Goal: Task Accomplishment & Management: Manage account settings

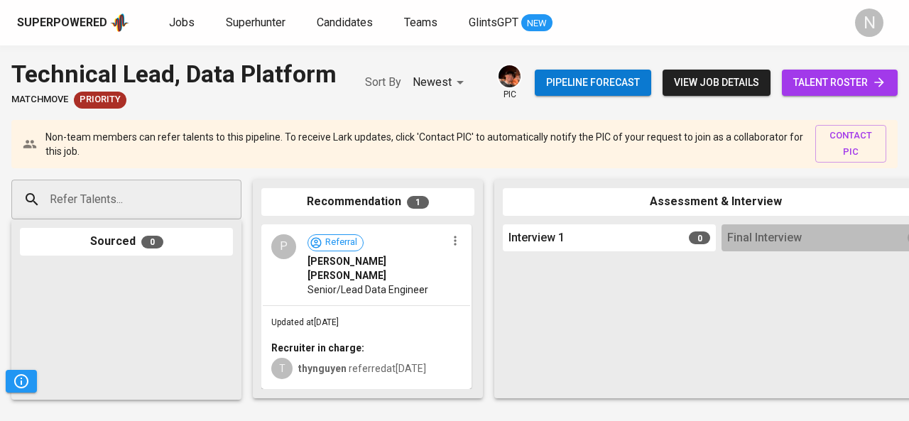
click at [47, 28] on div "Superpowered" at bounding box center [62, 23] width 90 height 16
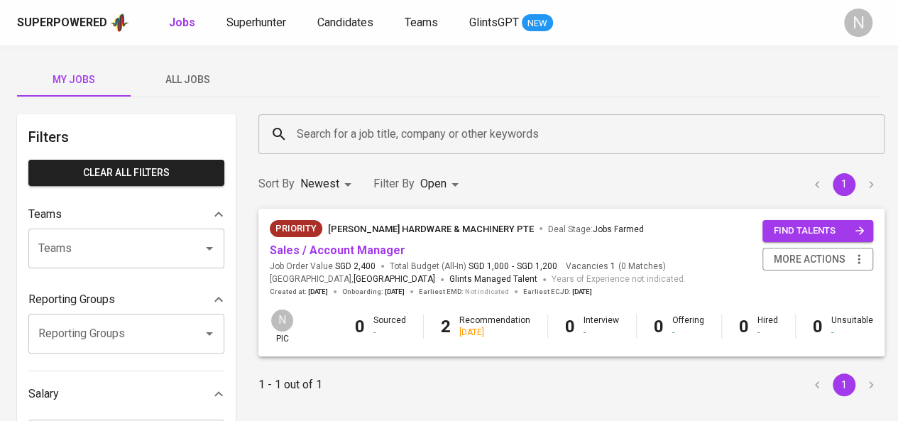
click at [182, 76] on span "All Jobs" at bounding box center [187, 80] width 97 height 18
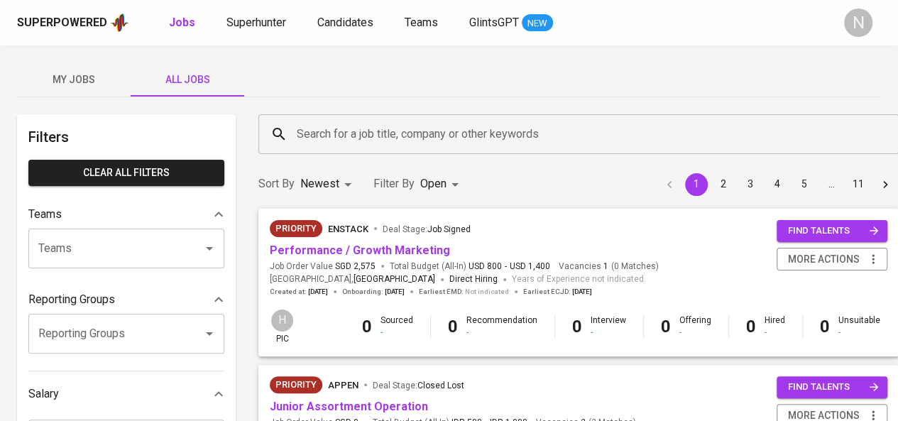
click at [162, 253] on input "Teams" at bounding box center [106, 248] width 143 height 27
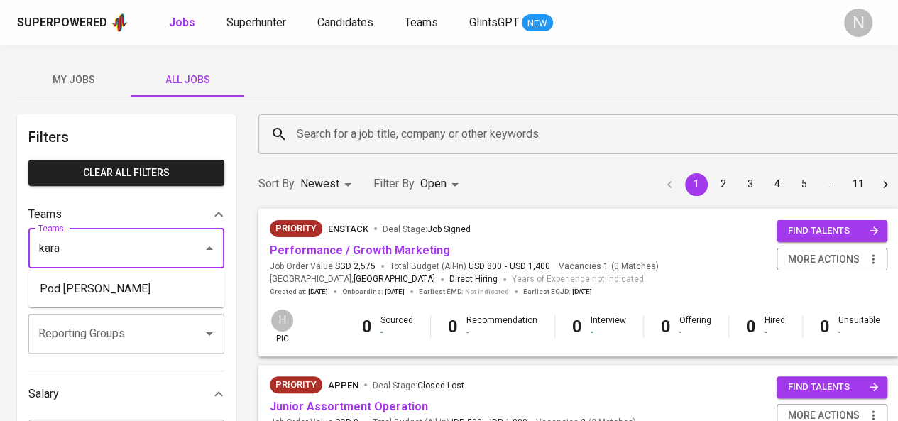
click at [155, 290] on li "Pod Kara" at bounding box center [126, 289] width 196 height 26
type input "kara"
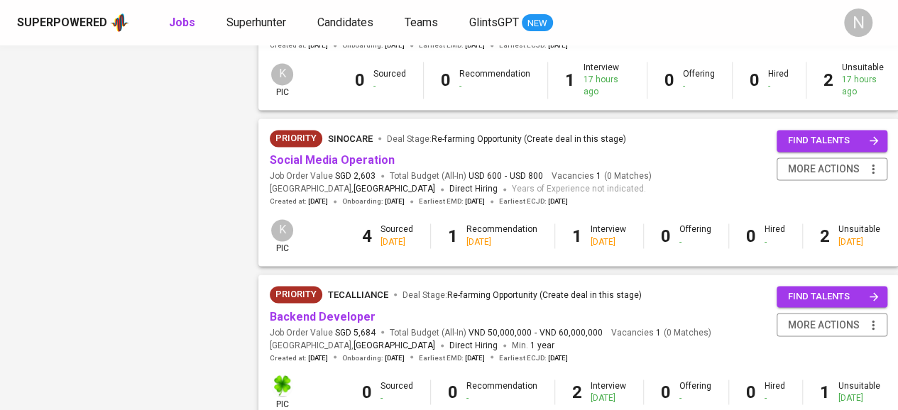
scroll to position [1041, 0]
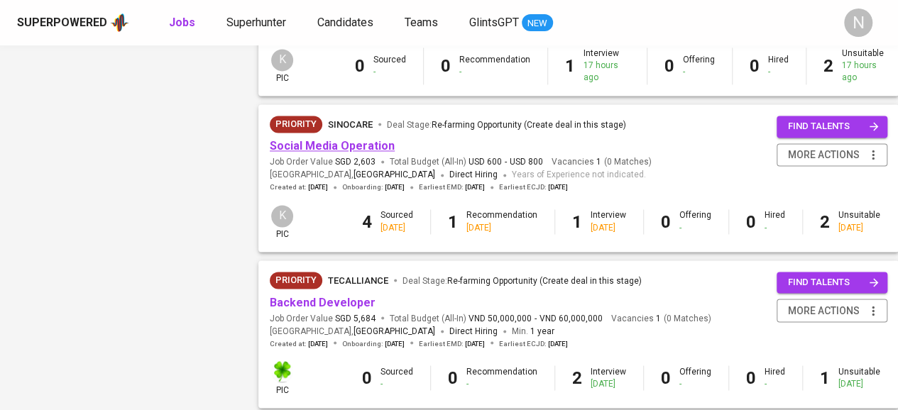
click at [359, 148] on link "Social Media Operation" at bounding box center [332, 145] width 125 height 13
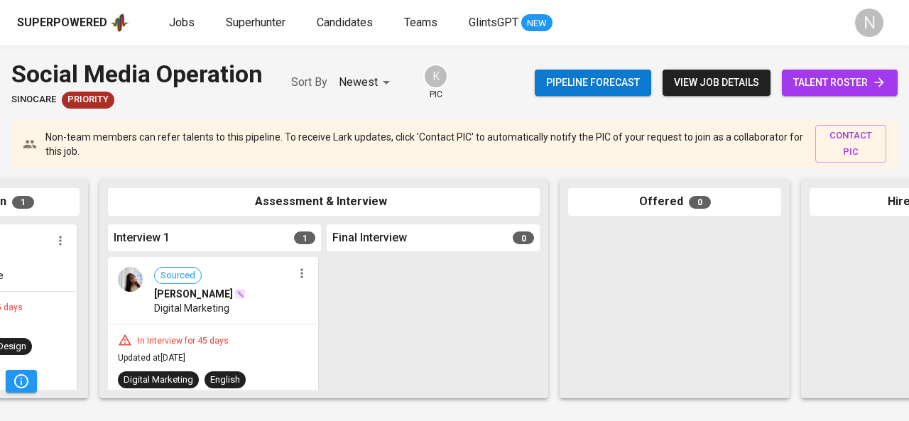
scroll to position [0, 426]
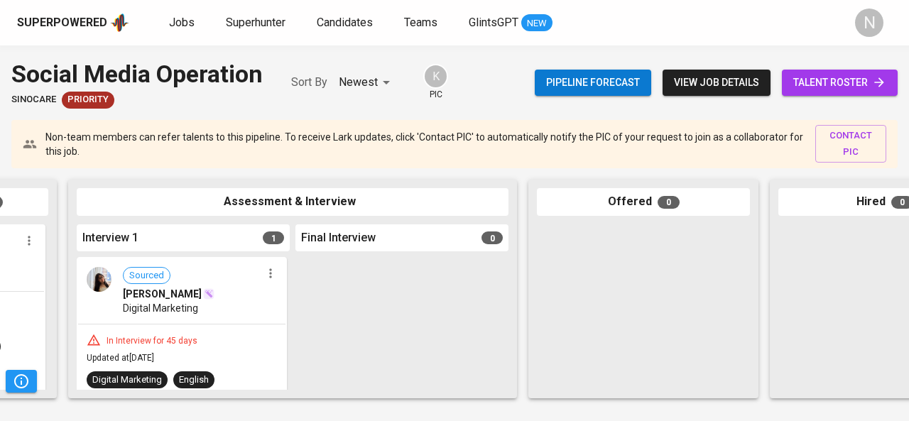
click at [269, 275] on icon "button" at bounding box center [270, 273] width 2 height 9
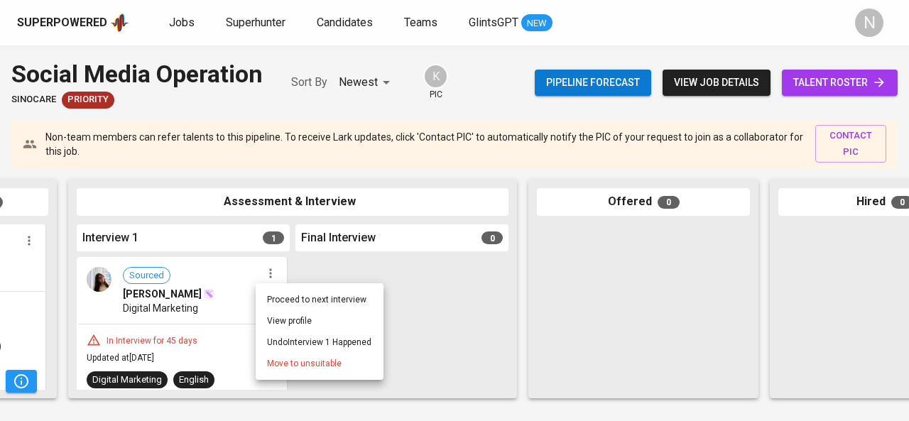
click at [291, 373] on li "Move to unsuitable" at bounding box center [320, 363] width 128 height 21
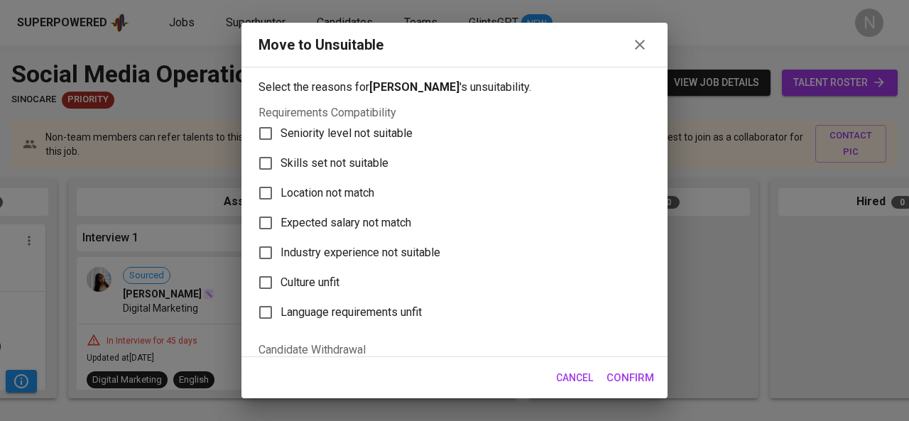
click at [379, 156] on span "Skills set not suitable" at bounding box center [334, 163] width 108 height 17
click at [280, 156] on input "Skills set not suitable" at bounding box center [266, 163] width 30 height 30
checkbox input "true"
click at [629, 371] on span "Confirm" at bounding box center [630, 377] width 48 height 18
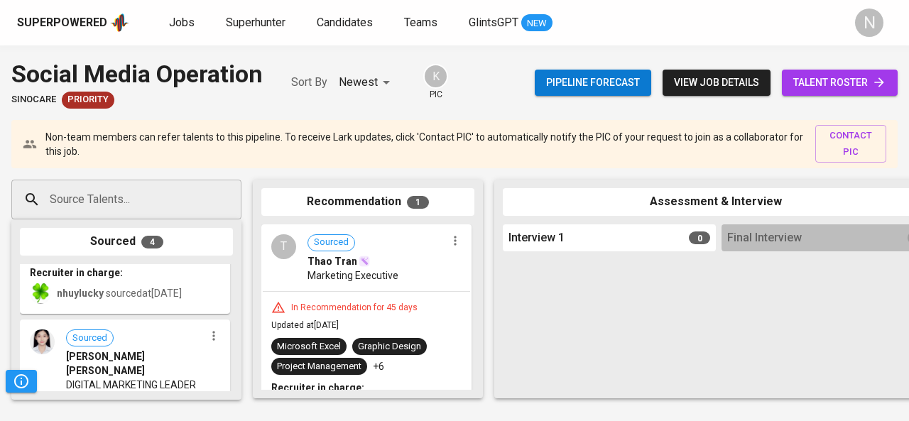
scroll to position [0, 0]
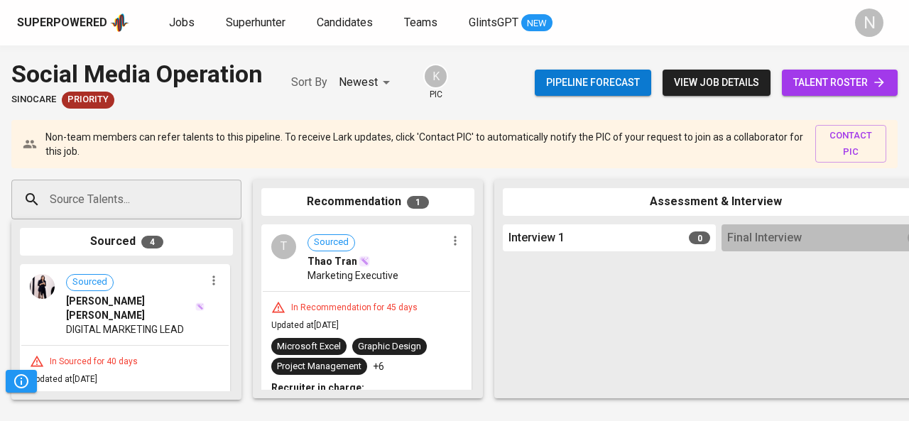
click at [173, 208] on input "Source Talents..." at bounding box center [120, 199] width 149 height 27
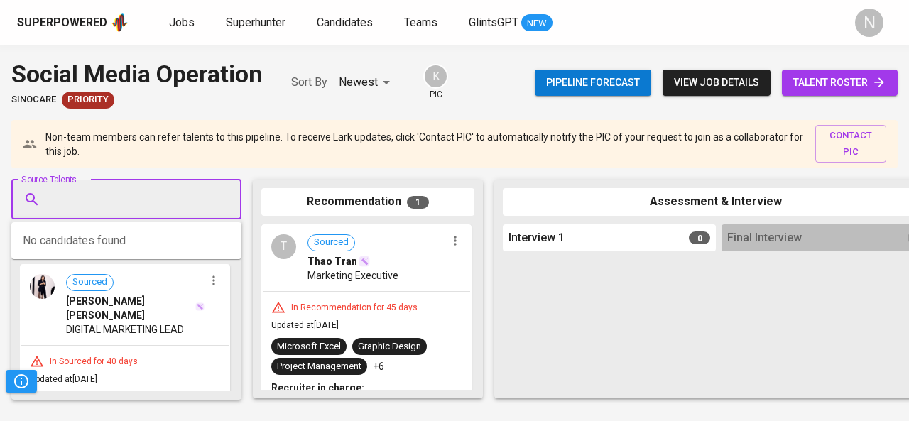
paste input "[EMAIL_ADDRESS][DOMAIN_NAME]"
type input "[EMAIL_ADDRESS][DOMAIN_NAME]"
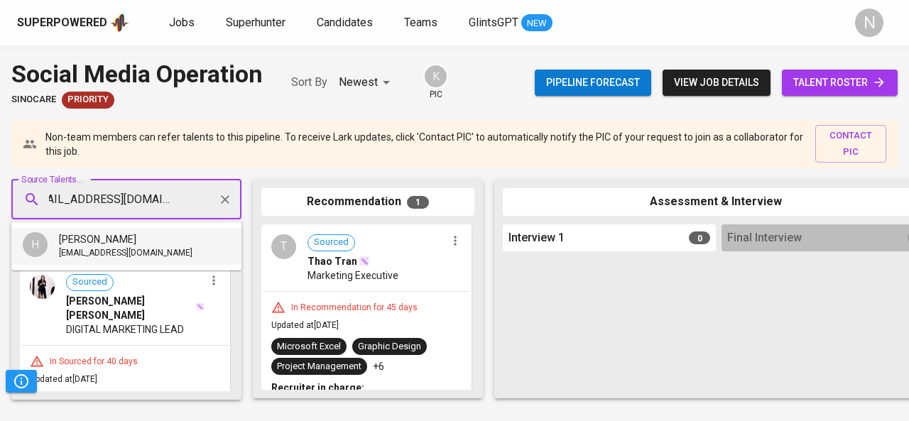
click at [154, 238] on div "[PERSON_NAME]" at bounding box center [125, 239] width 133 height 14
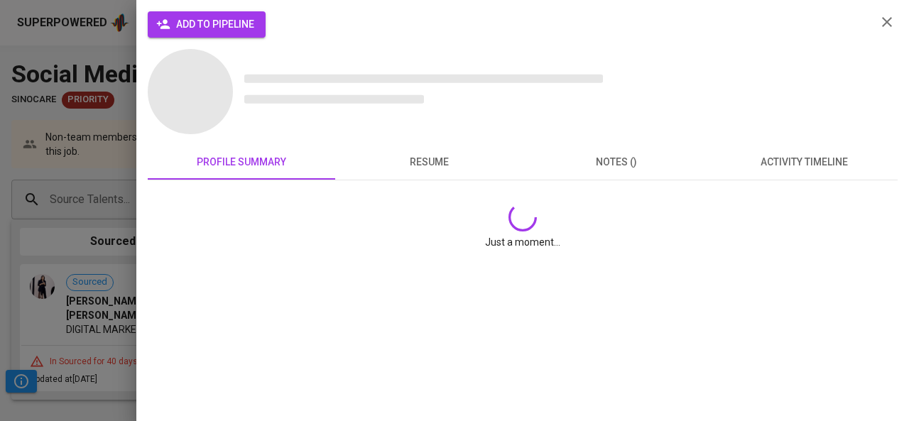
scroll to position [0, 0]
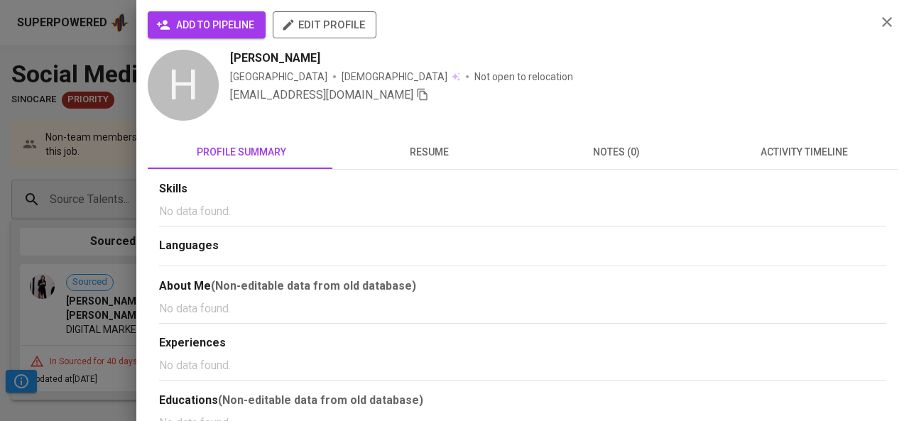
click at [335, 28] on span "edit profile" at bounding box center [324, 25] width 81 height 18
click at [239, 29] on span "add to pipeline" at bounding box center [206, 25] width 95 height 18
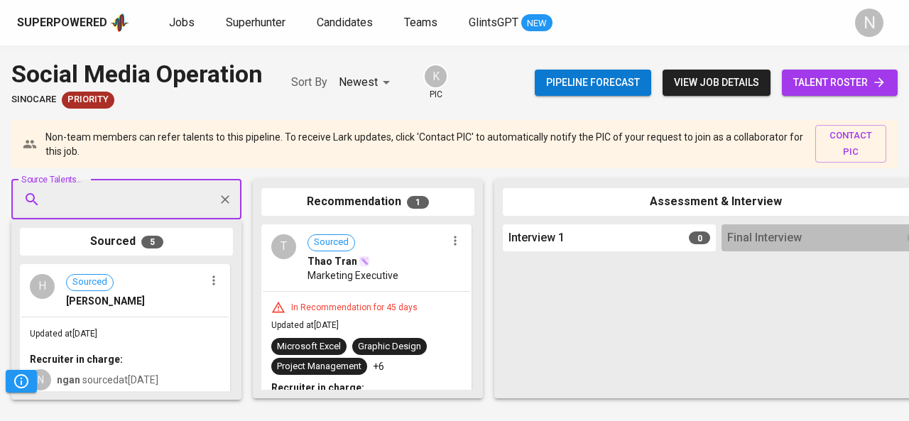
click at [191, 309] on div "H Sourced Hoàng Anh Nguyễn" at bounding box center [124, 291] width 207 height 51
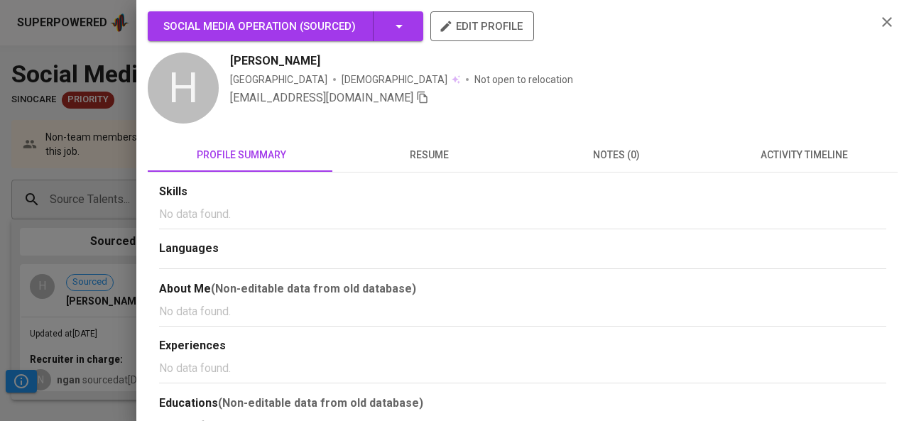
click at [437, 153] on span "resume" at bounding box center [429, 155] width 170 height 18
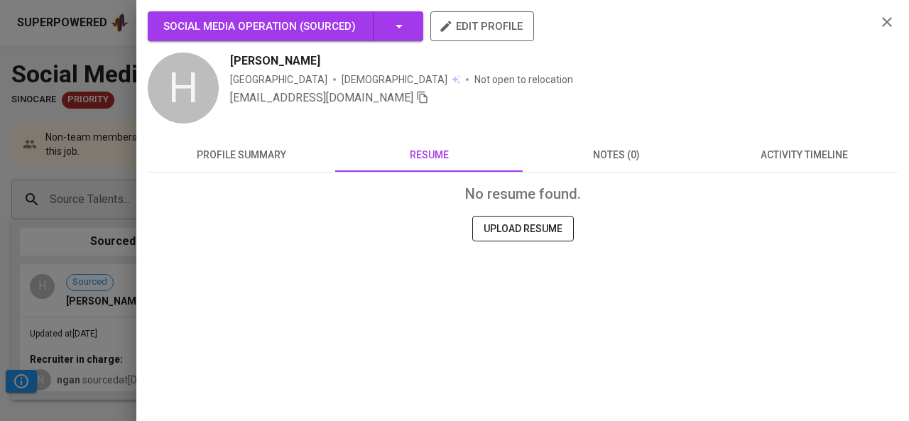
click at [503, 228] on span "UPLOAD RESUME" at bounding box center [522, 229] width 79 height 18
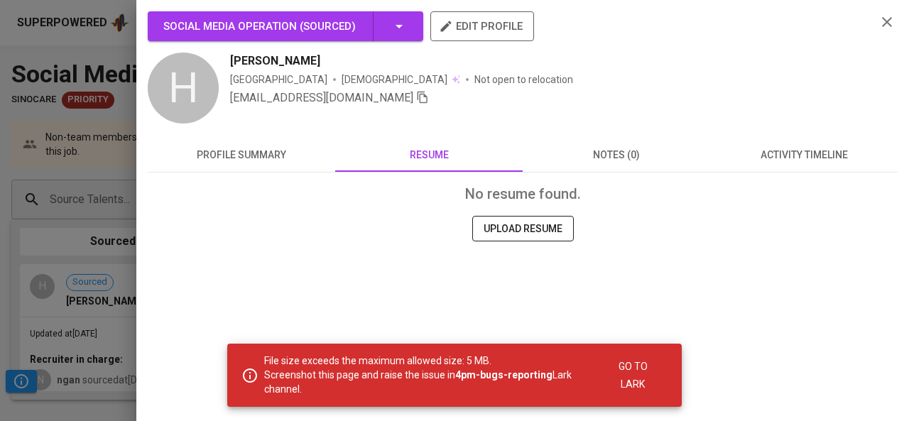
click at [529, 221] on span "UPLOAD RESUME" at bounding box center [522, 229] width 79 height 18
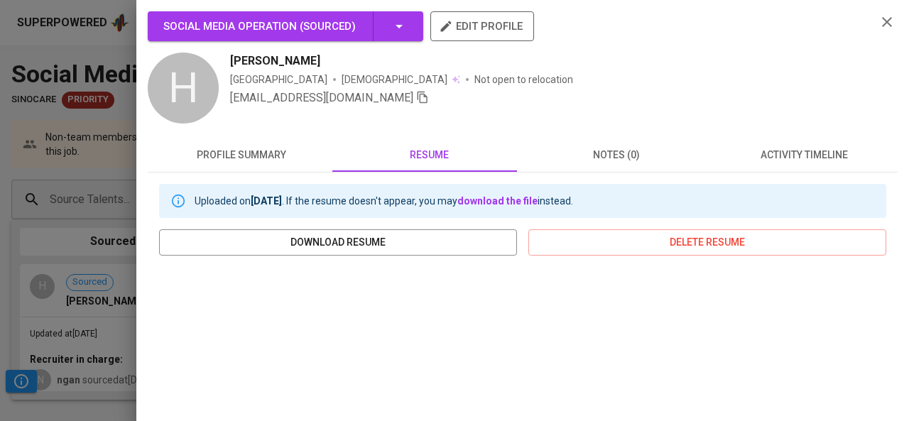
click at [469, 32] on span "edit profile" at bounding box center [482, 26] width 81 height 18
click at [121, 90] on div at bounding box center [454, 210] width 909 height 421
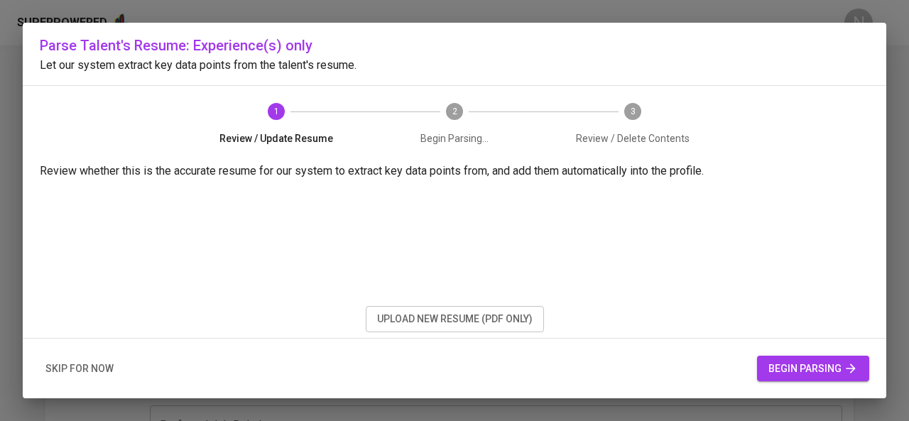
click at [782, 362] on span "begin parsing" at bounding box center [812, 369] width 89 height 18
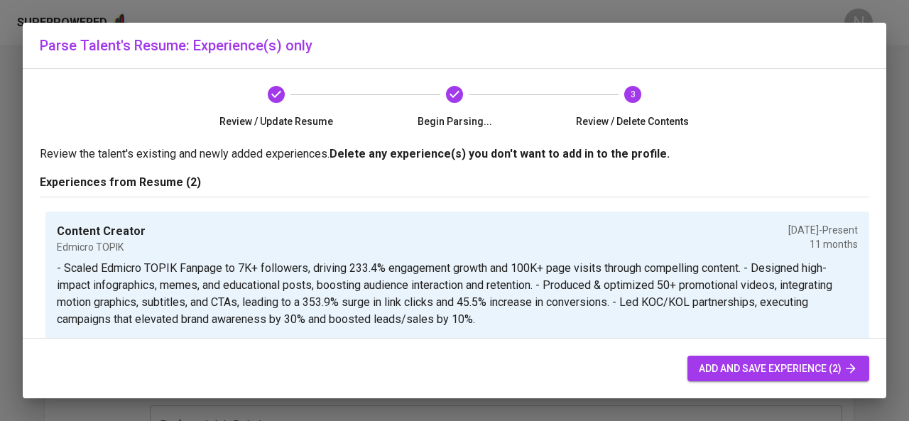
click at [795, 360] on span "add and save experience (2)" at bounding box center [778, 369] width 159 height 18
type input "+84"
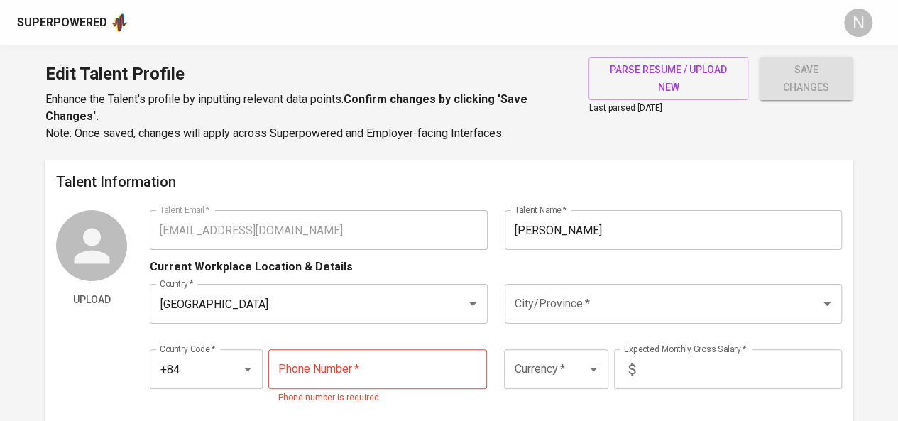
click at [581, 302] on input "City/Province   *" at bounding box center [653, 303] width 285 height 27
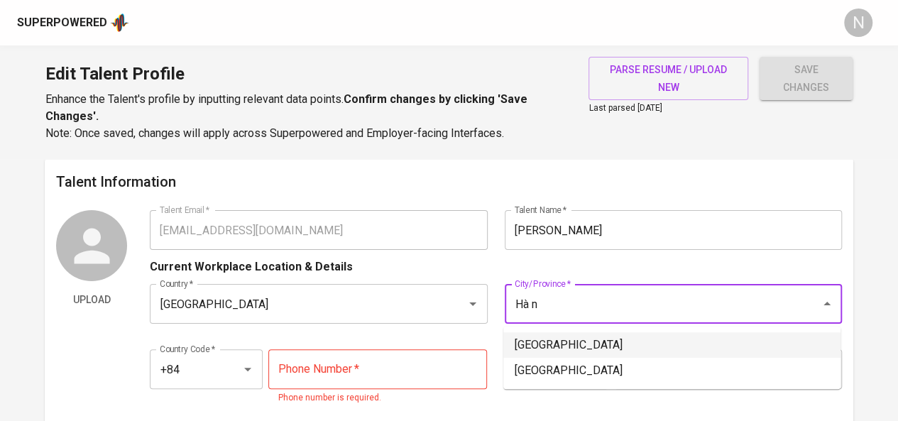
click at [539, 342] on li "[GEOGRAPHIC_DATA]" at bounding box center [671, 345] width 337 height 26
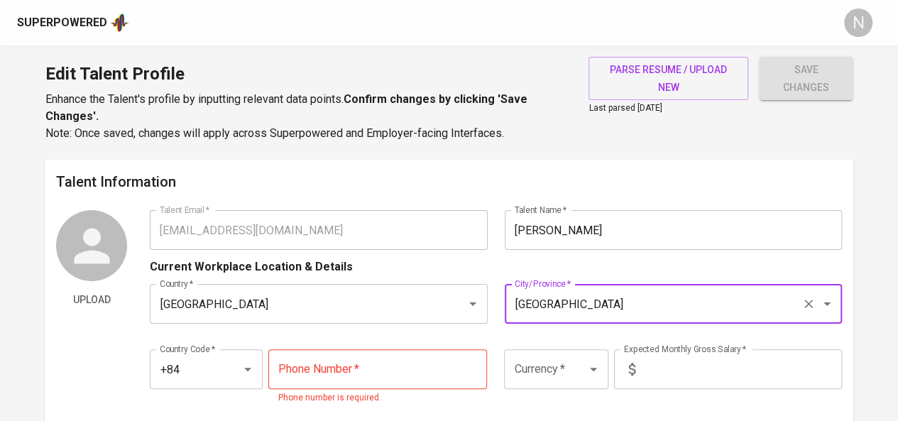
type input "[GEOGRAPHIC_DATA]"
click at [739, 366] on input "text" at bounding box center [741, 369] width 201 height 40
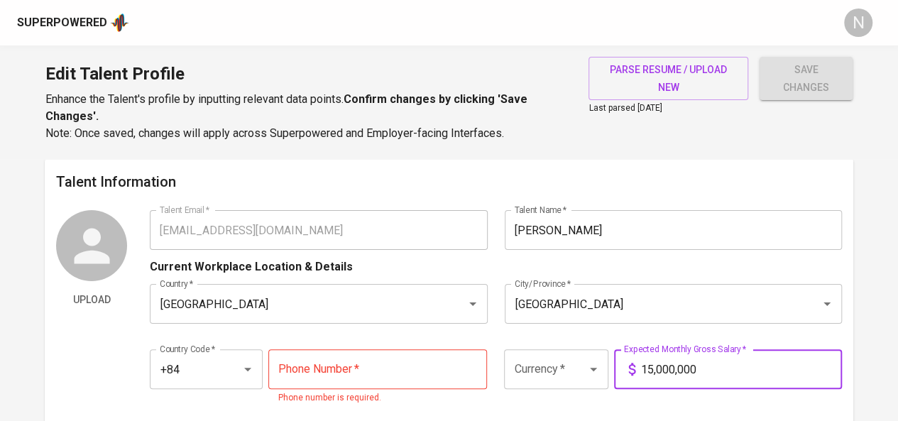
type input "15,000,000"
click at [547, 368] on input "Currency   *" at bounding box center [535, 369] width 51 height 27
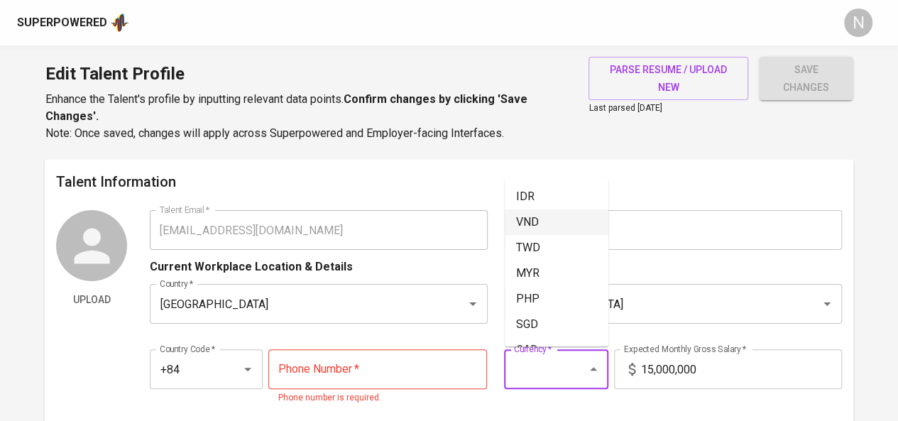
click at [542, 224] on li "VND" at bounding box center [557, 222] width 104 height 26
type input "VND"
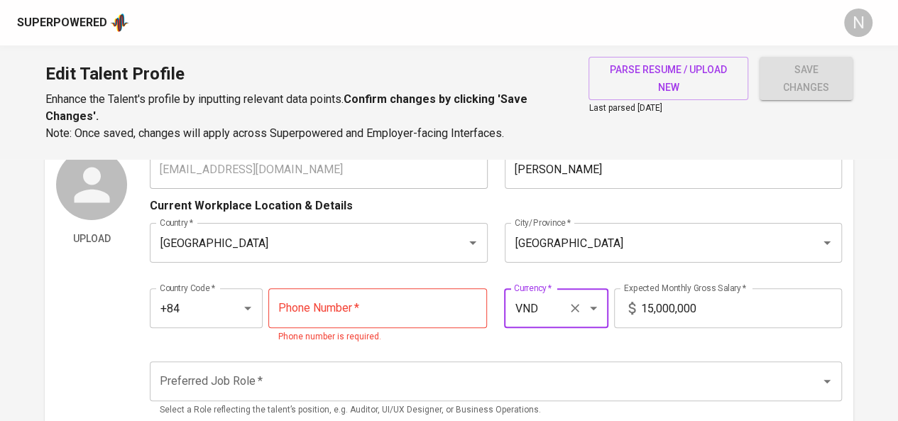
scroll to position [71, 0]
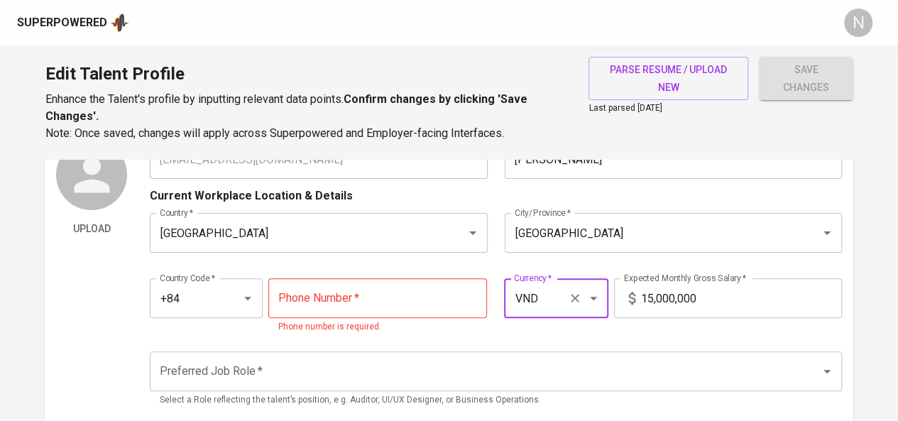
click at [435, 296] on input "tel" at bounding box center [377, 298] width 219 height 40
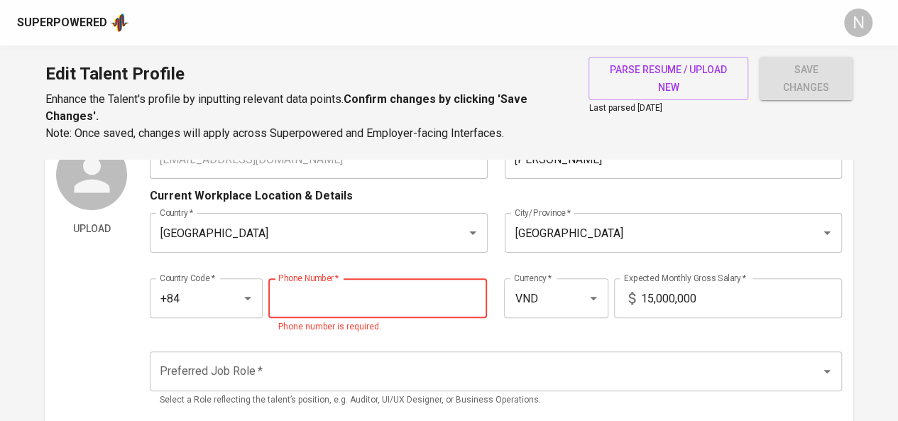
click at [514, 364] on input "Preferred Job Role   *" at bounding box center [476, 371] width 640 height 27
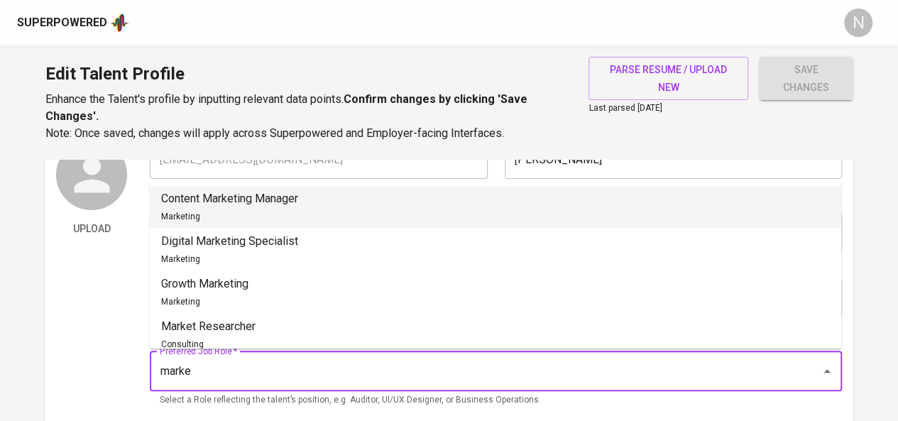
click at [417, 207] on li "Content Marketing Manager Marketing" at bounding box center [496, 207] width 692 height 43
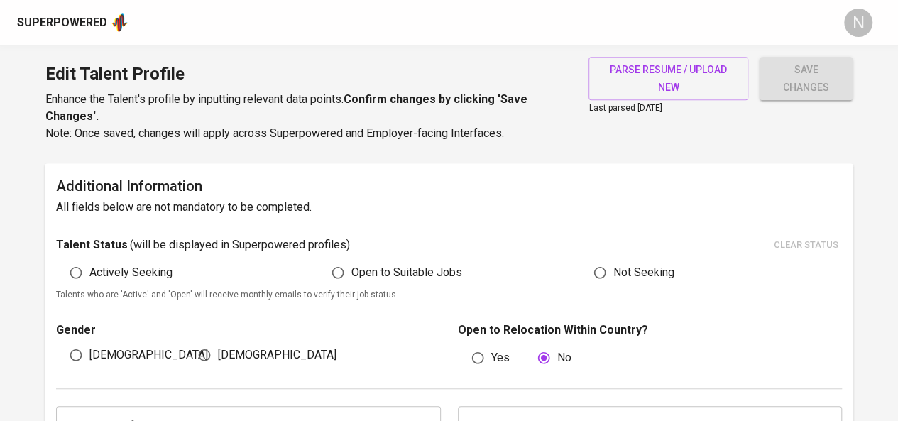
scroll to position [437, 0]
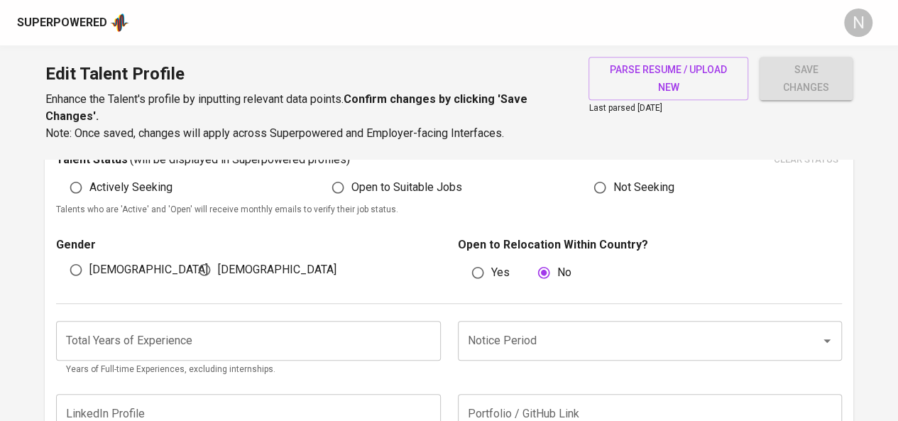
type input "Content Marketing Manager"
click at [211, 275] on input "[DEMOGRAPHIC_DATA]" at bounding box center [204, 269] width 27 height 27
radio input "true"
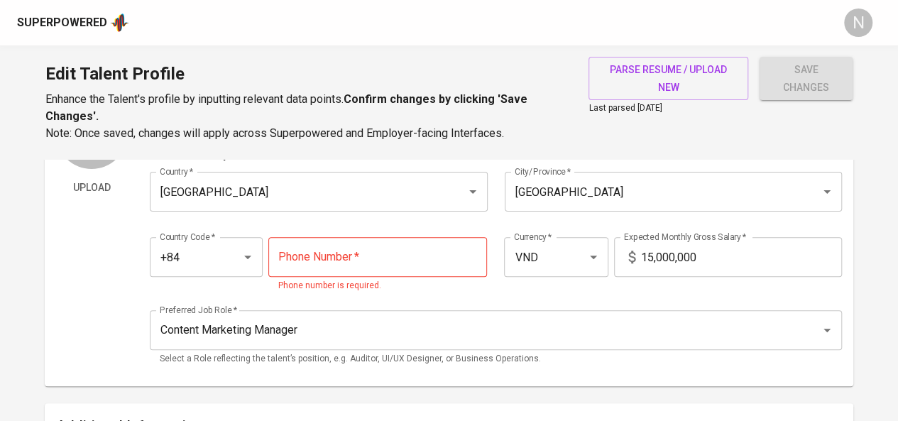
scroll to position [59, 0]
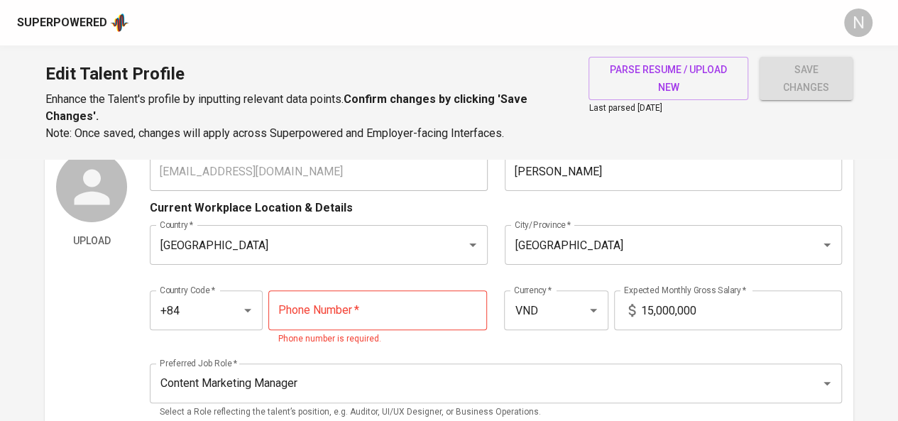
click at [315, 310] on input "tel" at bounding box center [377, 310] width 219 height 40
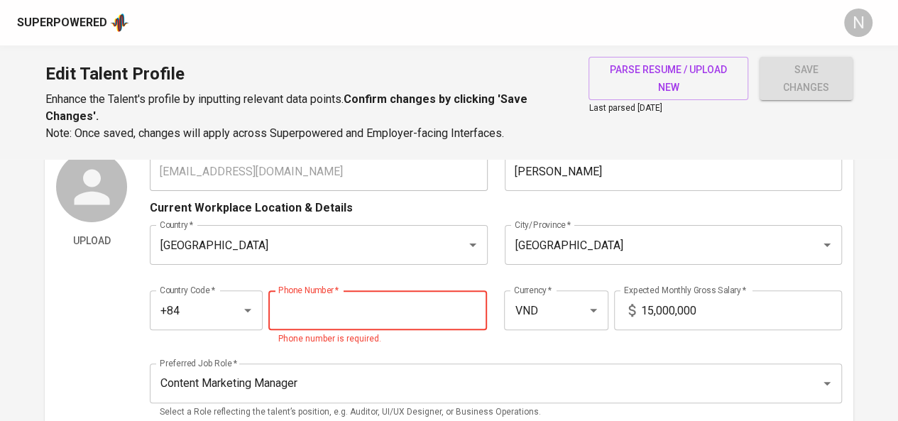
paste input "[PHONE_NUMBER]"
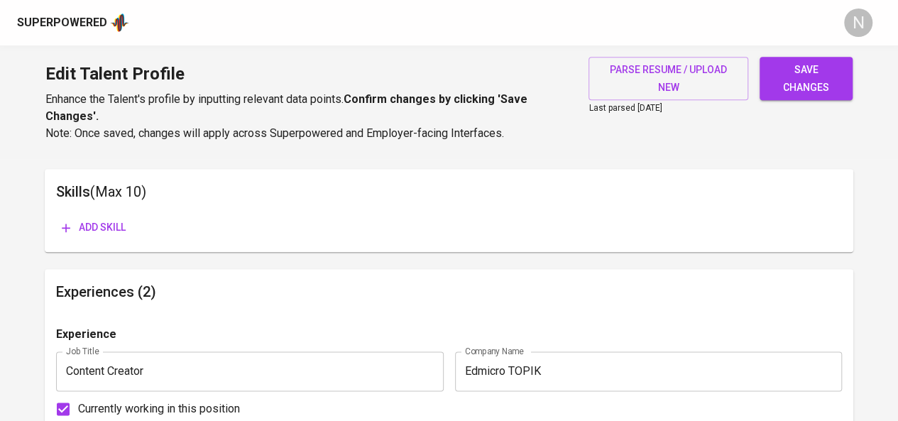
scroll to position [757, 0]
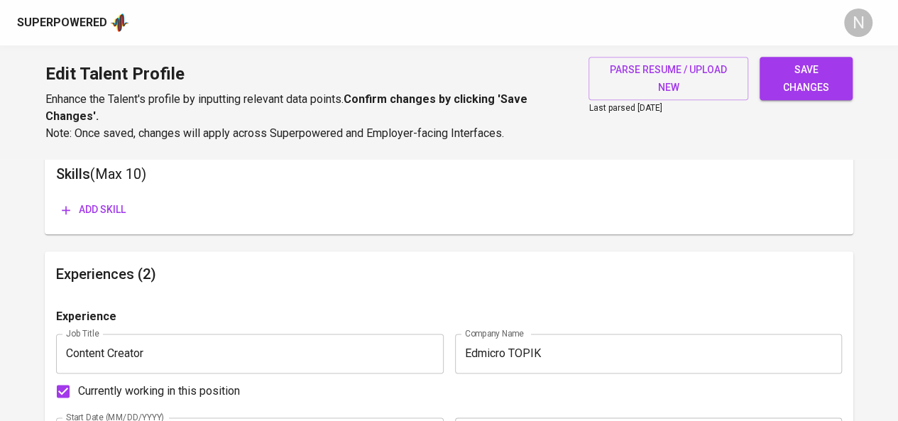
type input "[PHONE_NUMBER]"
click at [802, 89] on span "save changes" at bounding box center [806, 78] width 70 height 35
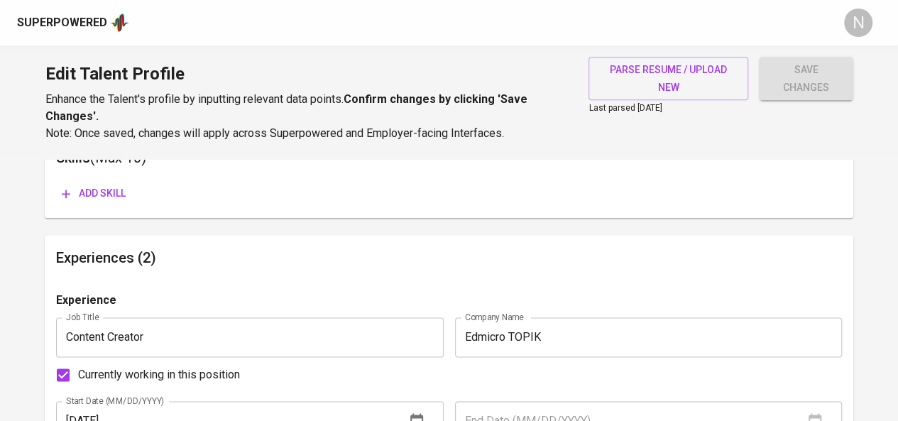
scroll to position [740, 0]
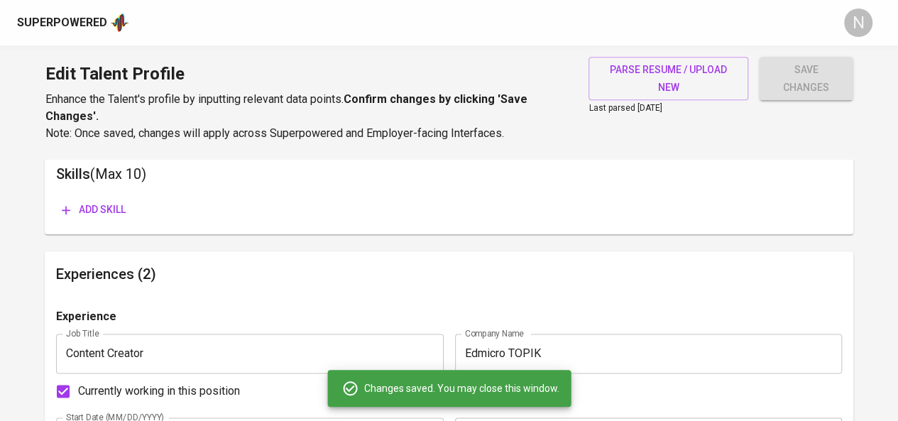
type input "934656328"
